Goal: Information Seeking & Learning: Check status

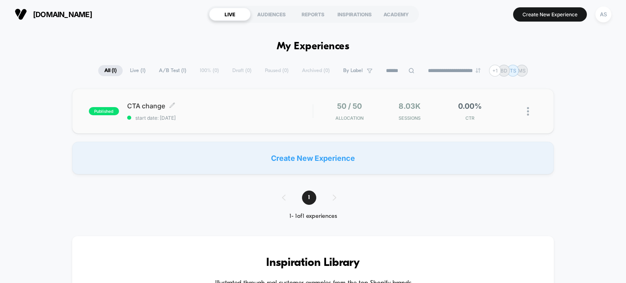
click at [209, 118] on span "start date: [DATE]" at bounding box center [220, 118] width 186 height 6
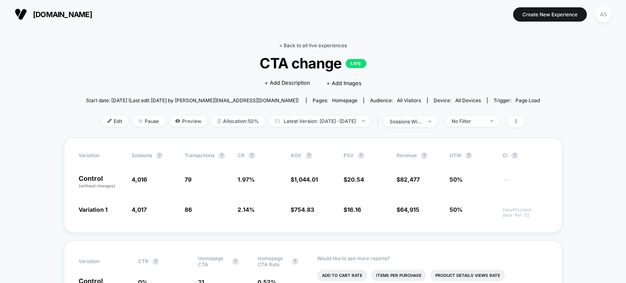
click at [314, 46] on link "< Back to all live experiences" at bounding box center [313, 45] width 68 height 6
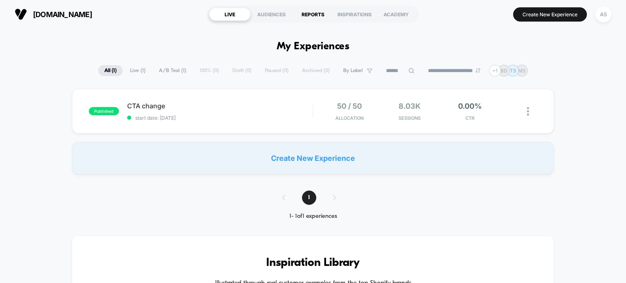
click at [317, 20] on div "REPORTS" at bounding box center [313, 14] width 42 height 13
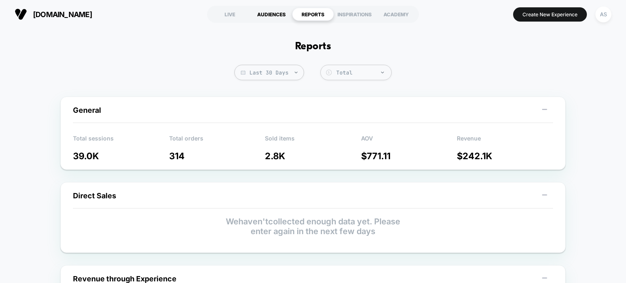
click at [279, 19] on div "AUDIENCES" at bounding box center [272, 14] width 42 height 13
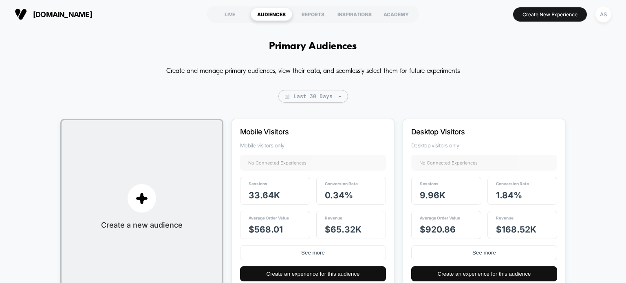
scroll to position [41, 0]
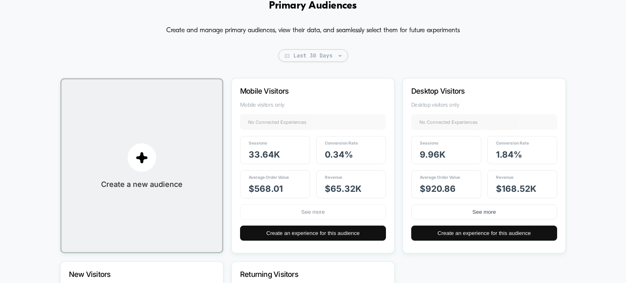
click at [342, 207] on button "See more" at bounding box center [313, 212] width 146 height 15
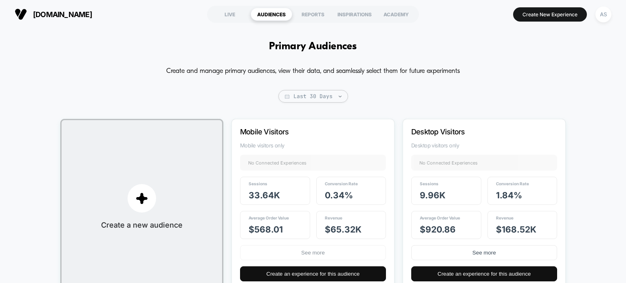
click at [309, 254] on button "See more" at bounding box center [313, 252] width 146 height 15
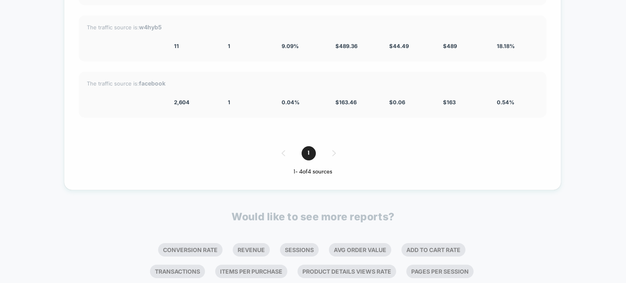
scroll to position [1019, 0]
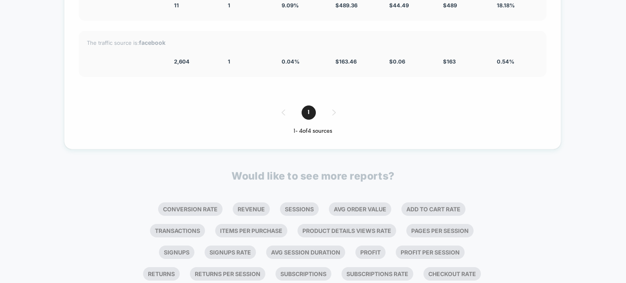
click at [334, 114] on div "1" at bounding box center [313, 113] width 468 height 14
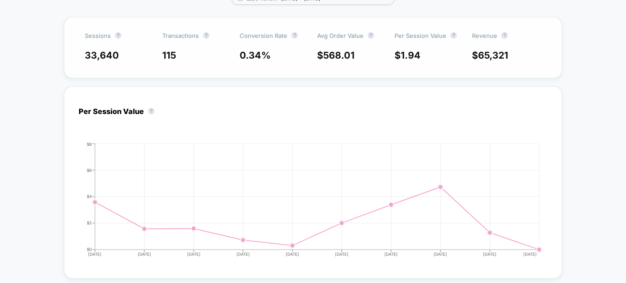
scroll to position [0, 0]
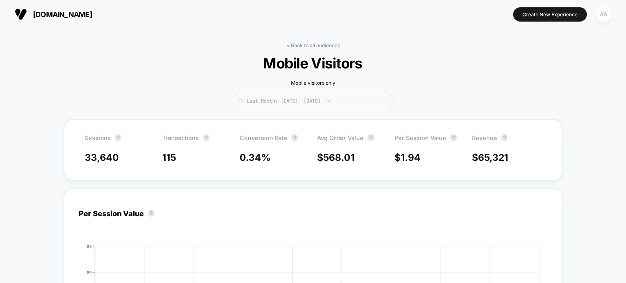
click at [315, 104] on span "Last Month: [DATE] - [DATE]" at bounding box center [313, 101] width 163 height 12
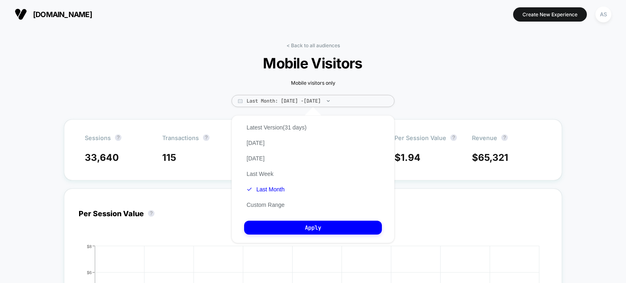
drag, startPoint x: 271, startPoint y: 207, endPoint x: 264, endPoint y: 205, distance: 7.8
click at [264, 205] on button "Custom Range" at bounding box center [265, 204] width 43 height 7
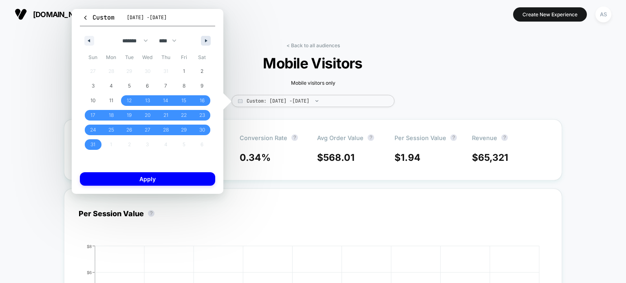
click at [207, 42] on icon "button" at bounding box center [207, 40] width 4 height 3
select select "*"
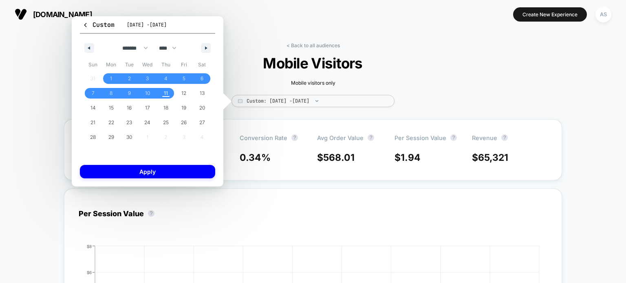
click at [272, 44] on div "< Back to all audiences Mobile Visitors Mobile visitors only Custom: [DATE] - […" at bounding box center [313, 80] width 245 height 77
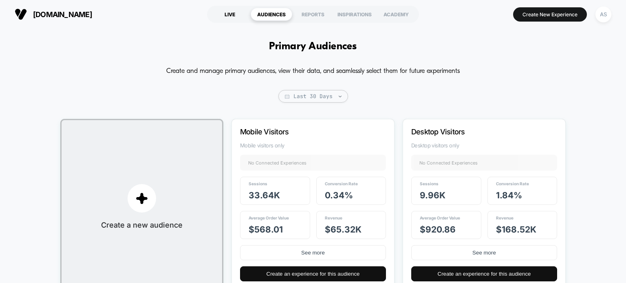
click at [232, 14] on div "LIVE" at bounding box center [230, 14] width 42 height 13
